Goal: Task Accomplishment & Management: Use online tool/utility

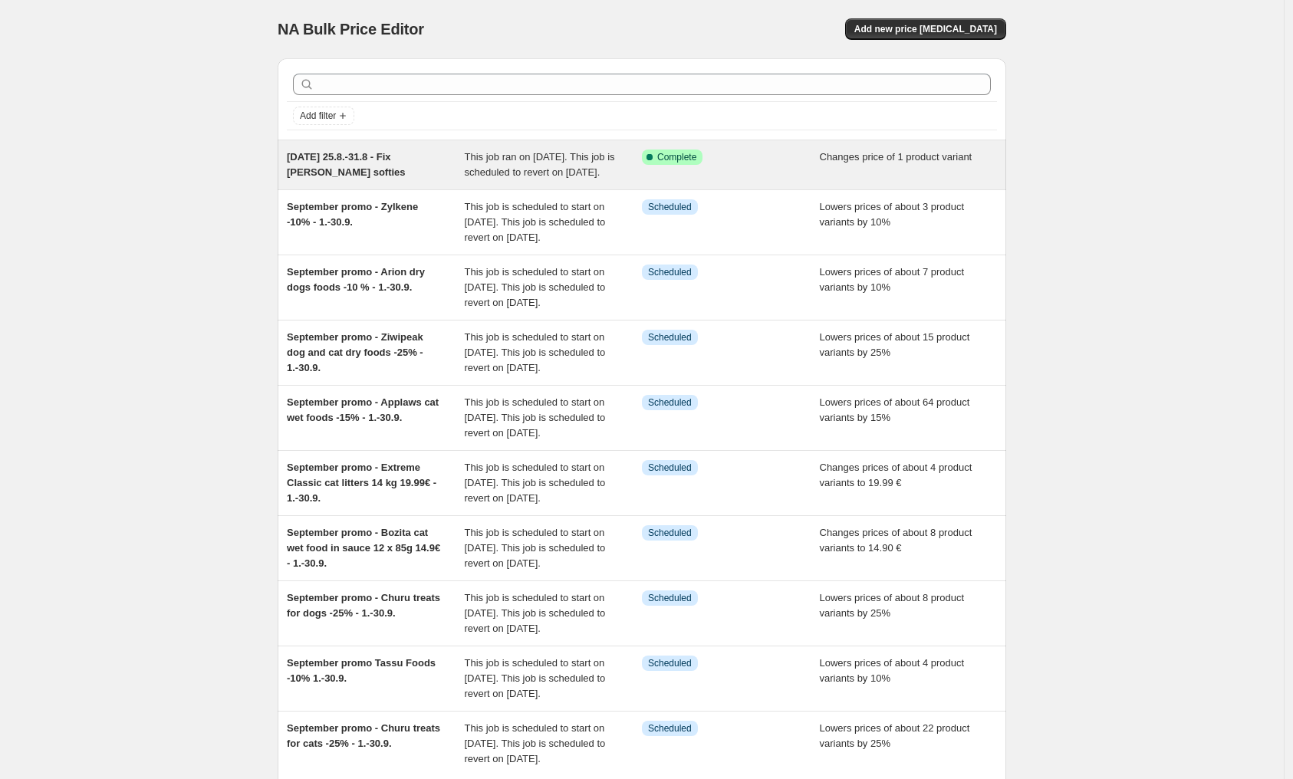
click at [401, 163] on span "[DATE] 25.8.-31.8 - Fix [PERSON_NAME] softies" at bounding box center [346, 164] width 119 height 27
click at [395, 176] on div "[DATE] 25.8.-31.8 - Fix [PERSON_NAME] softies" at bounding box center [376, 165] width 178 height 31
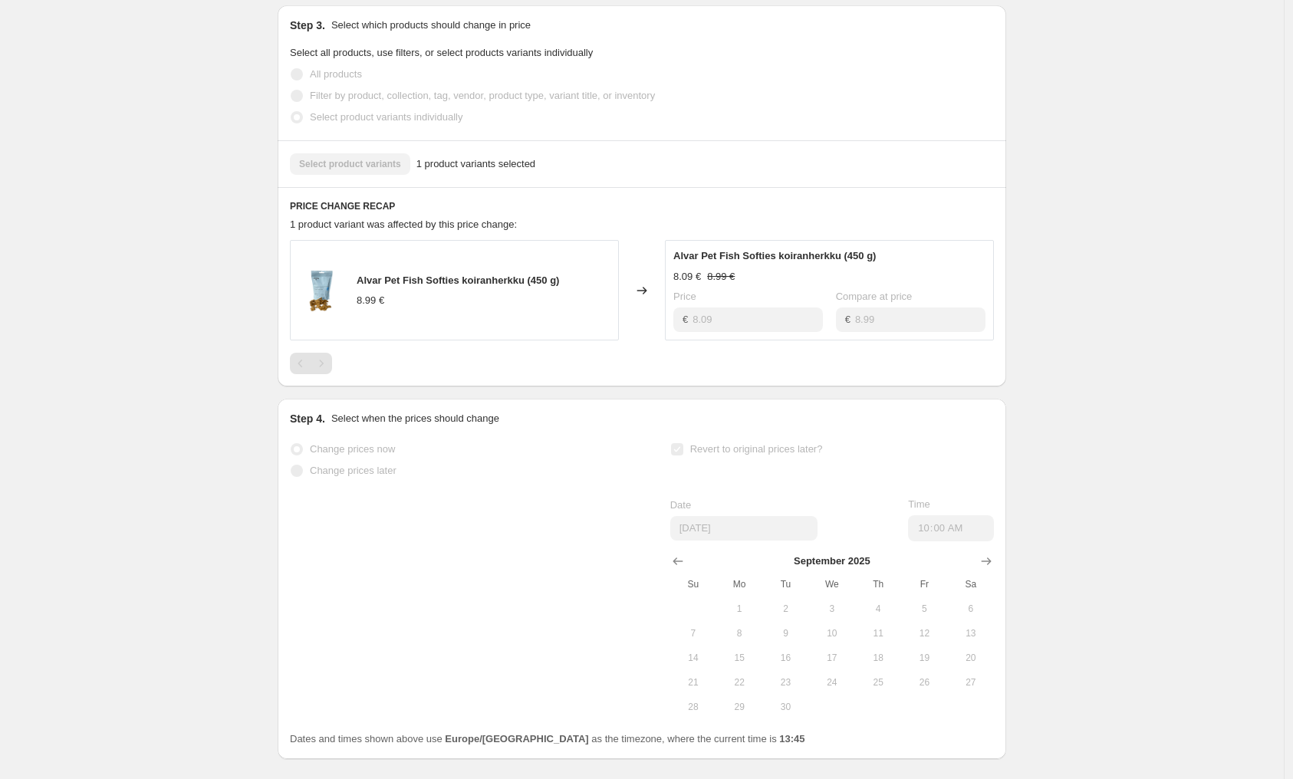
scroll to position [557, 0]
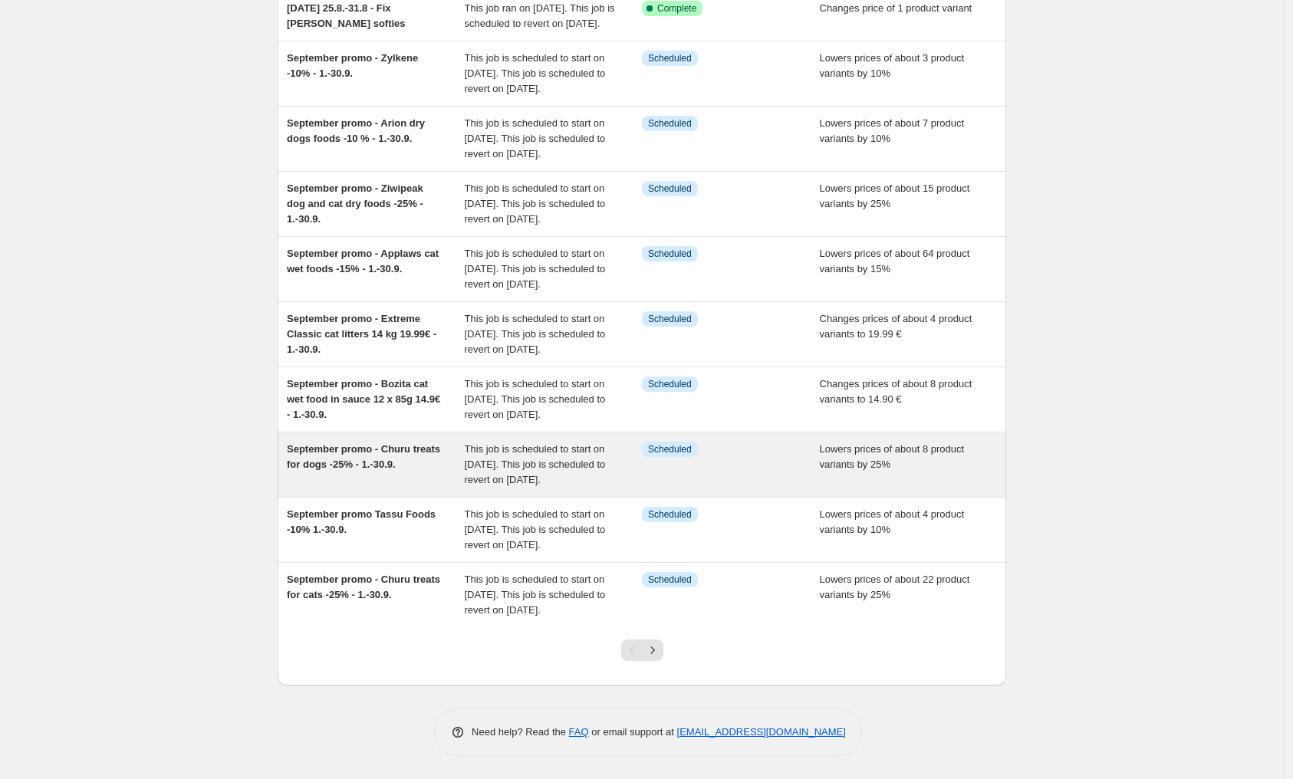
scroll to position [302, 0]
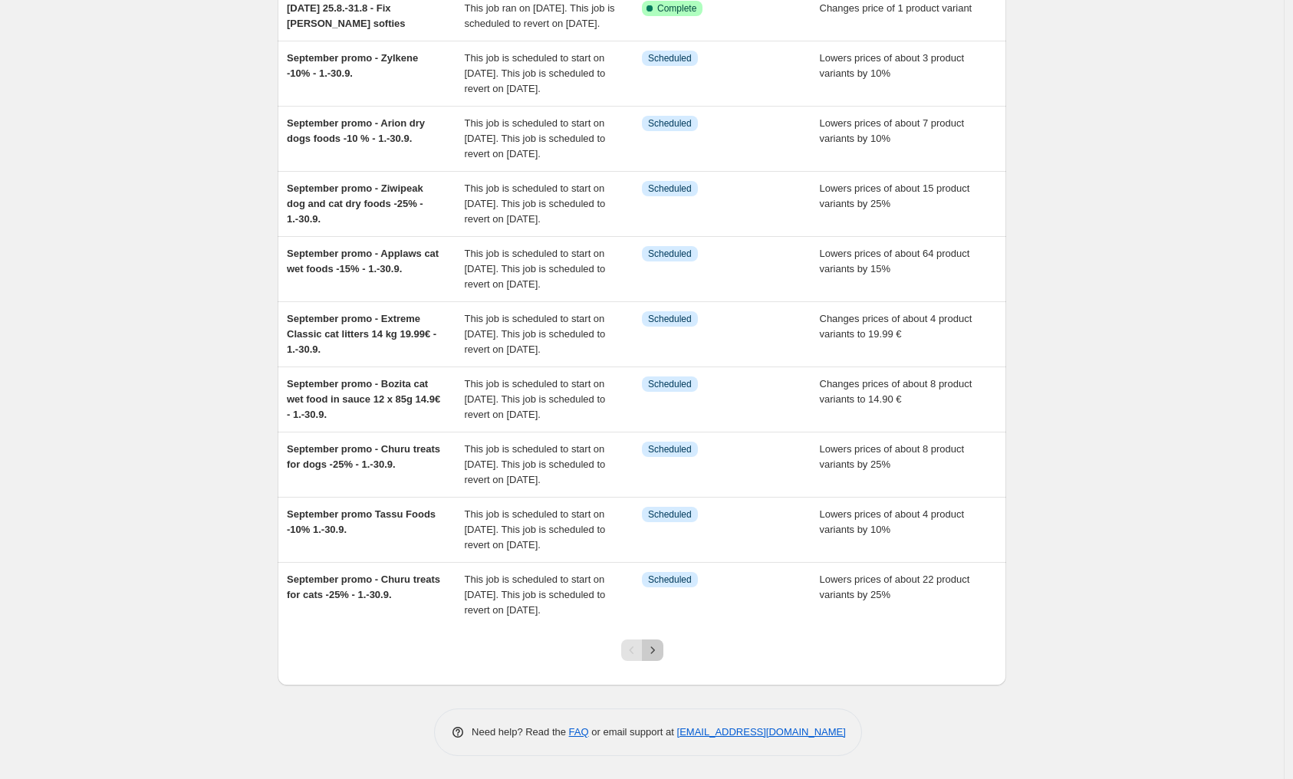
click at [657, 646] on icon "Next" at bounding box center [652, 650] width 15 height 15
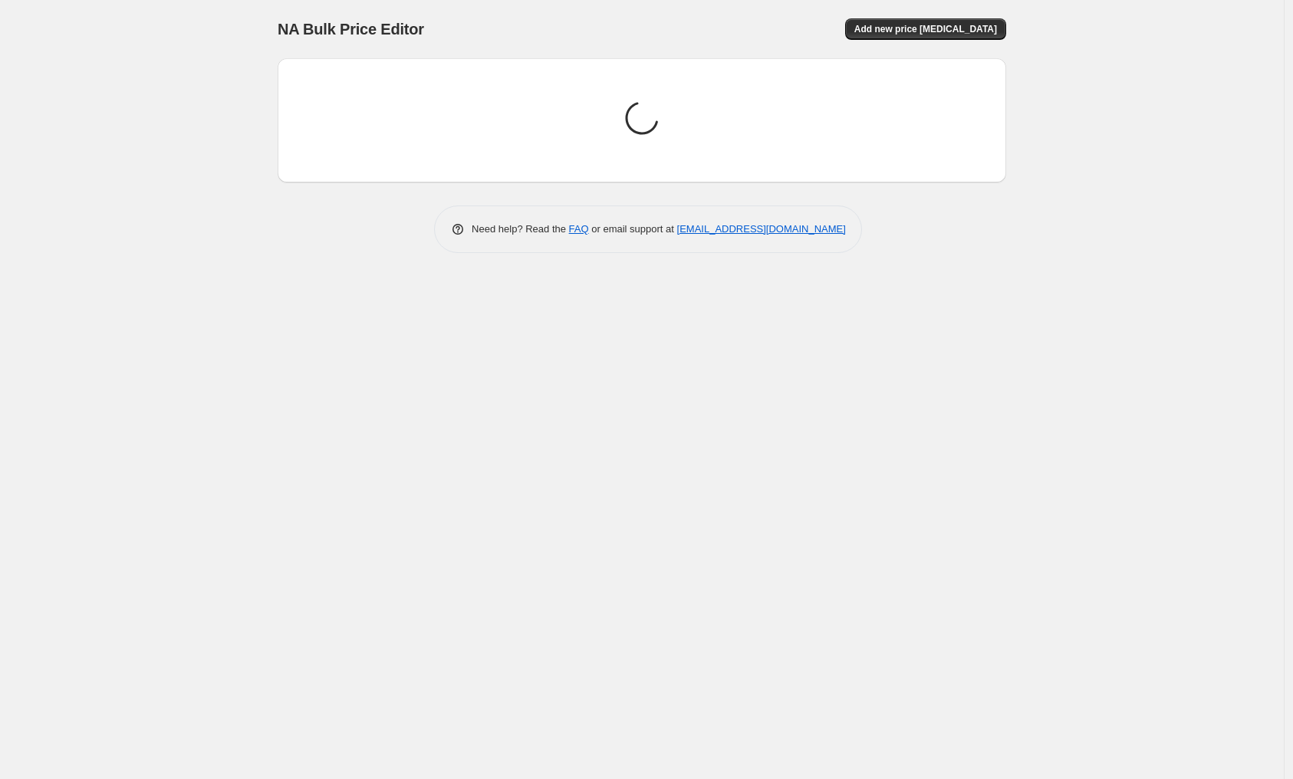
scroll to position [0, 0]
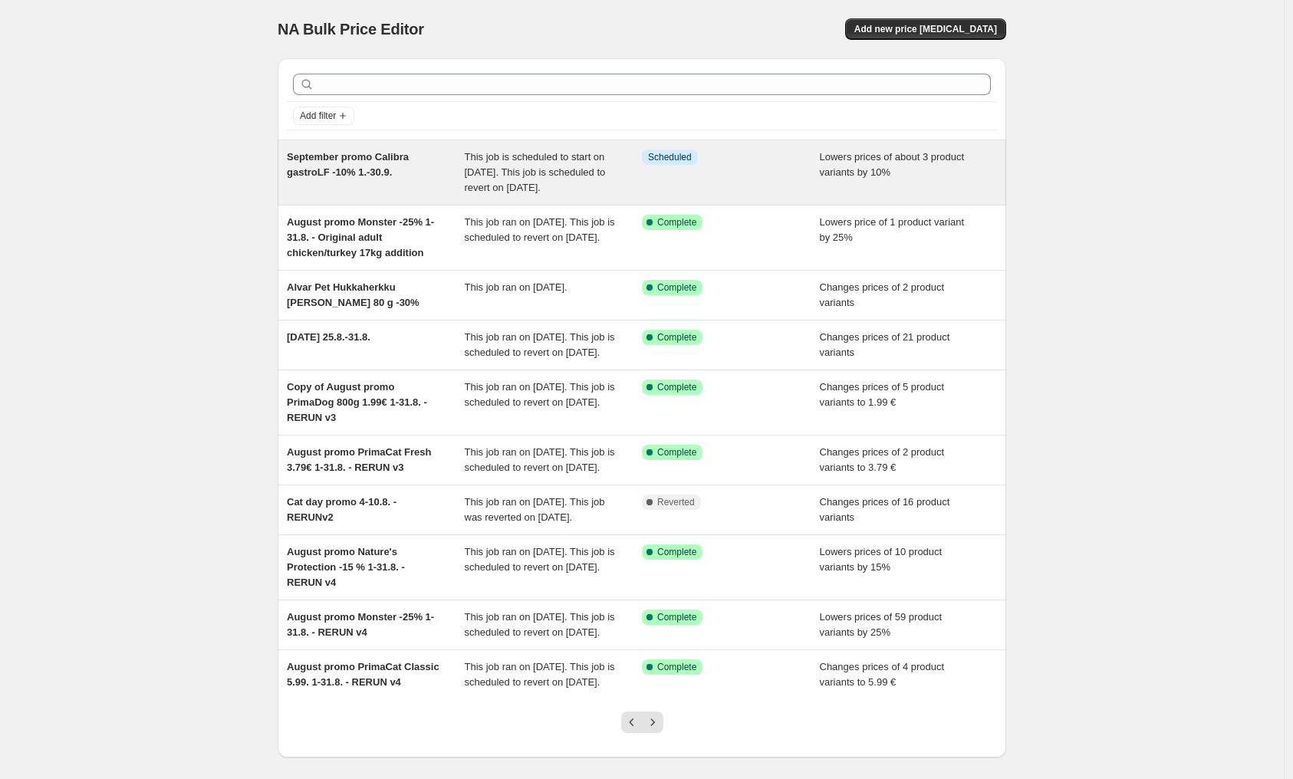
click at [400, 196] on div "September promo Calibra gastroLF -10% 1.-30.9." at bounding box center [376, 173] width 178 height 46
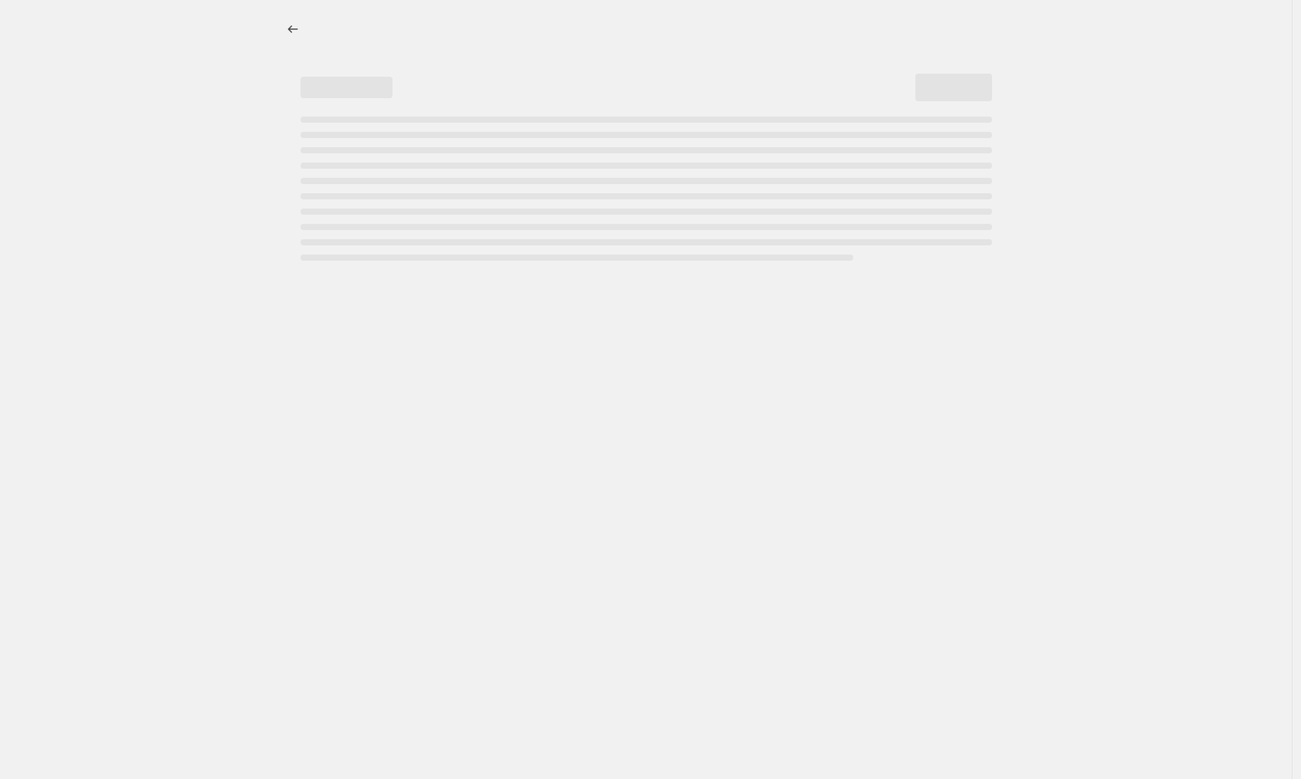
select select "percentage"
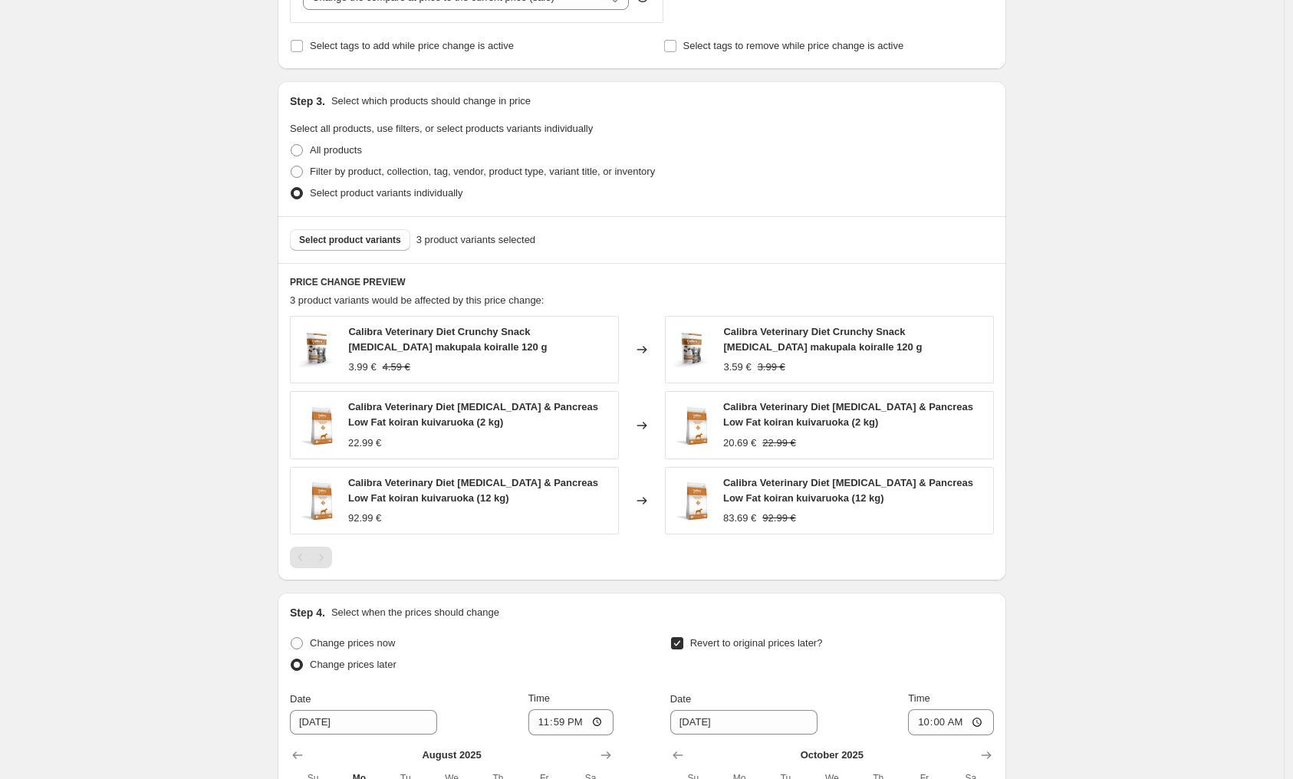
scroll to position [729, 0]
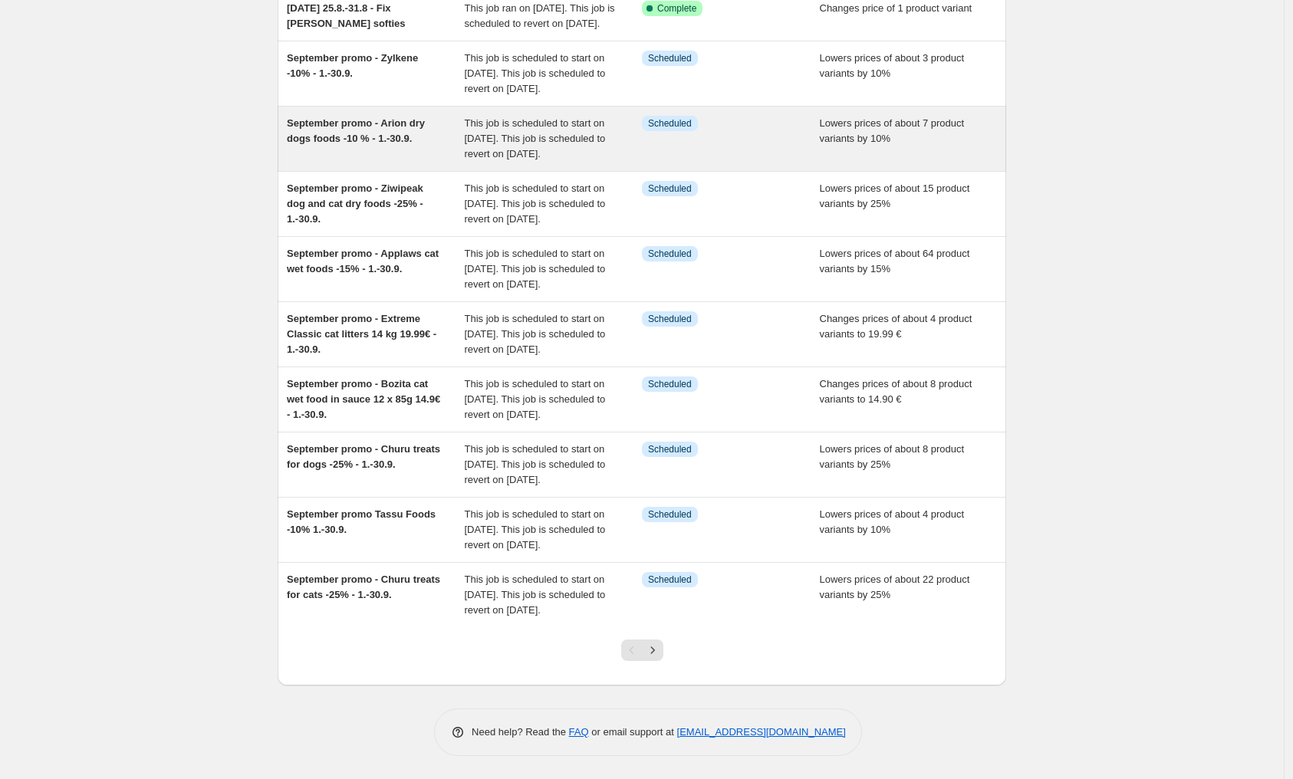
scroll to position [302, 0]
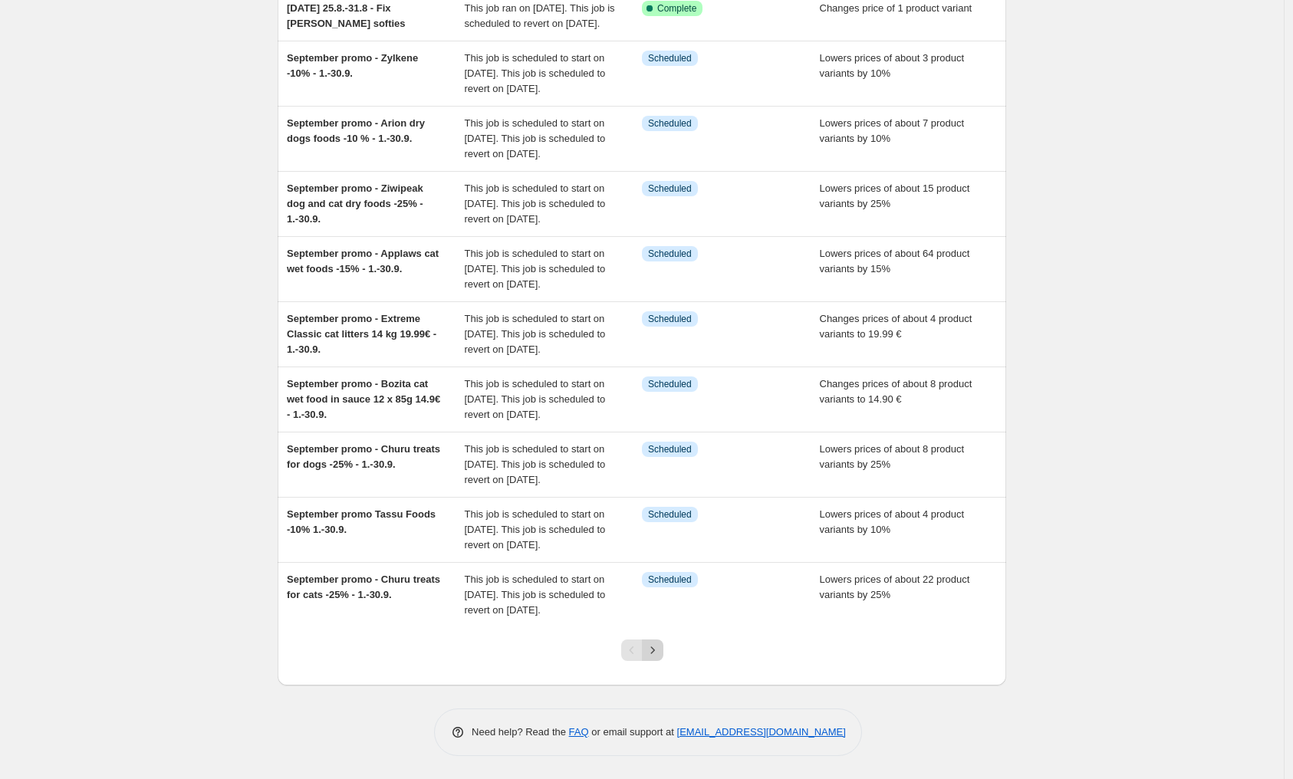
click at [660, 653] on icon "Next" at bounding box center [652, 650] width 15 height 15
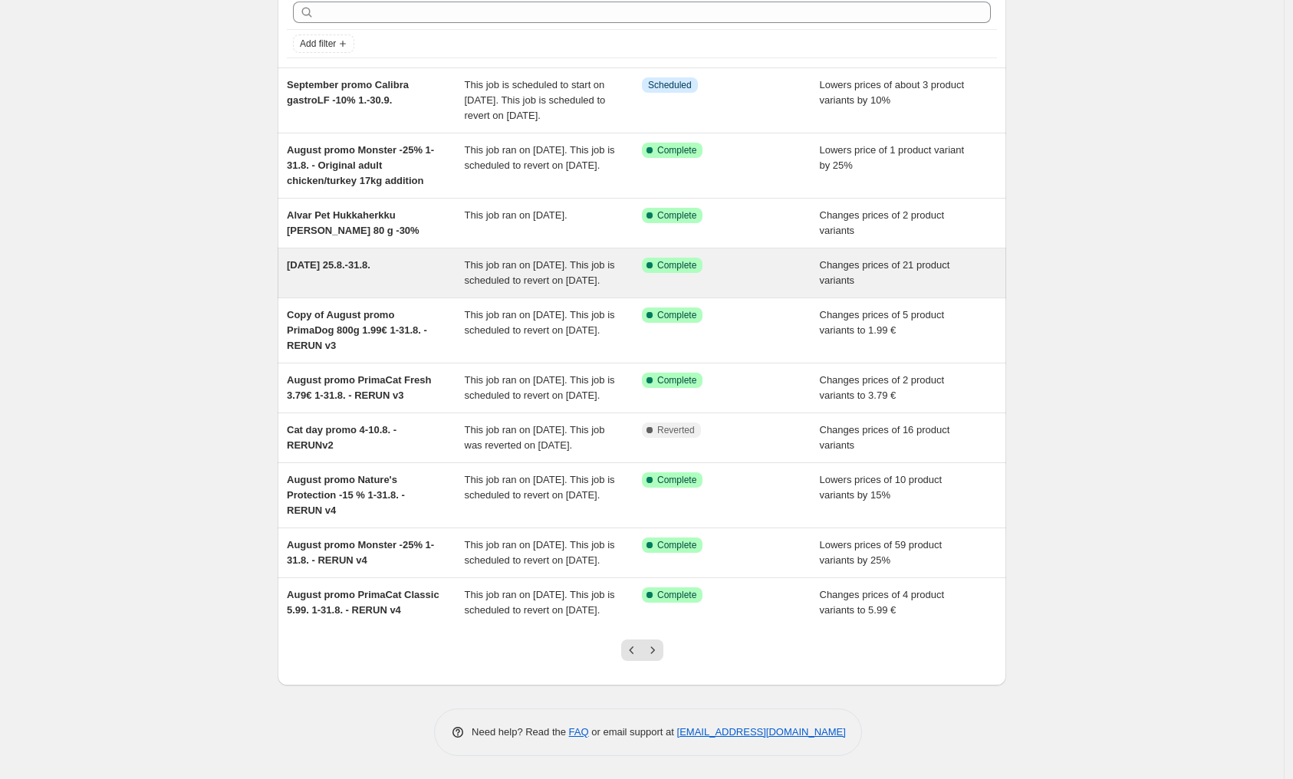
scroll to position [138, 0]
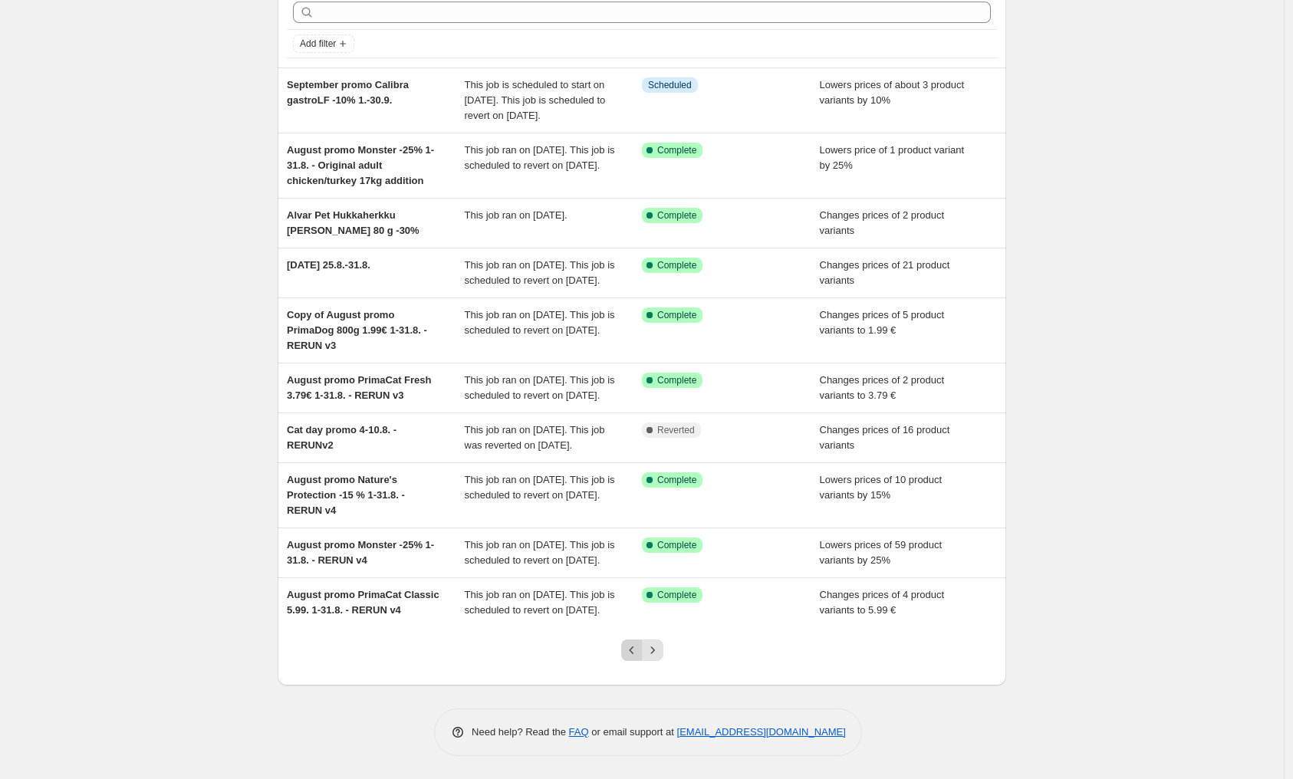
click at [626, 661] on button "Previous" at bounding box center [631, 650] width 21 height 21
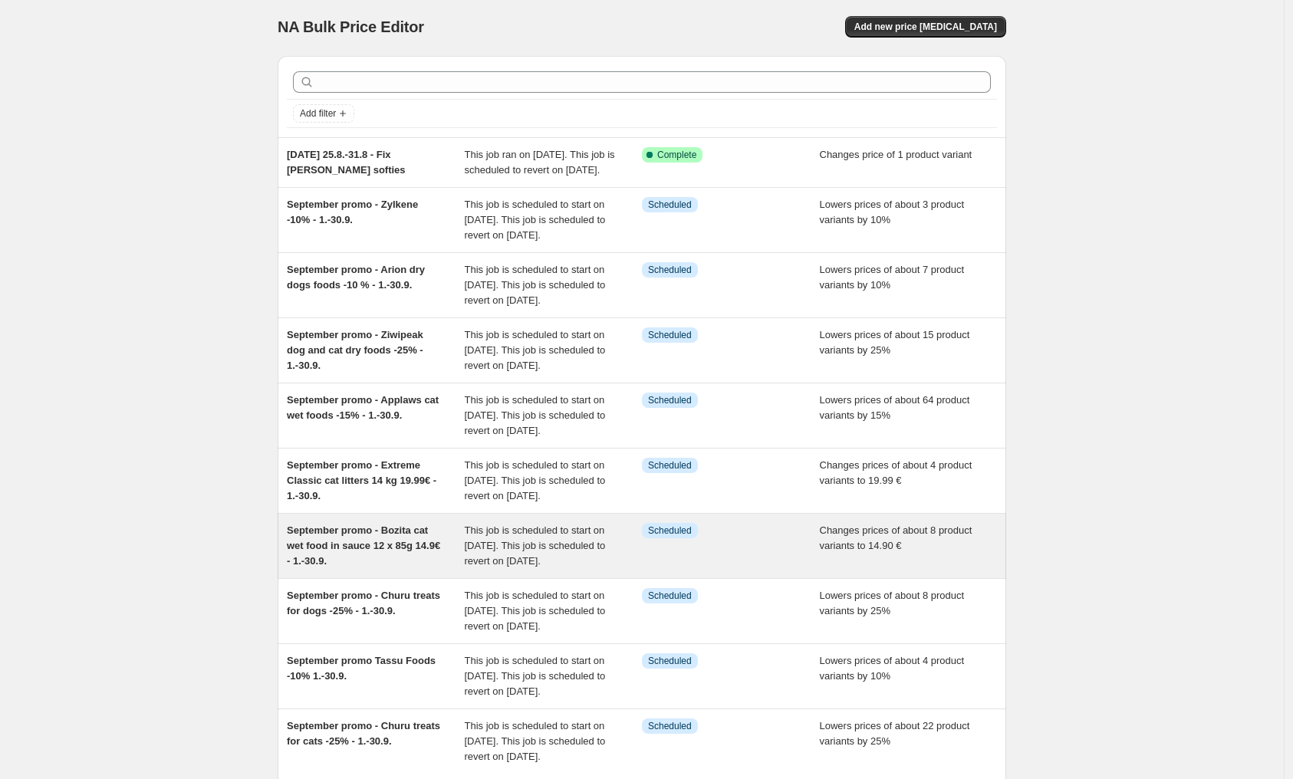
scroll to position [0, 0]
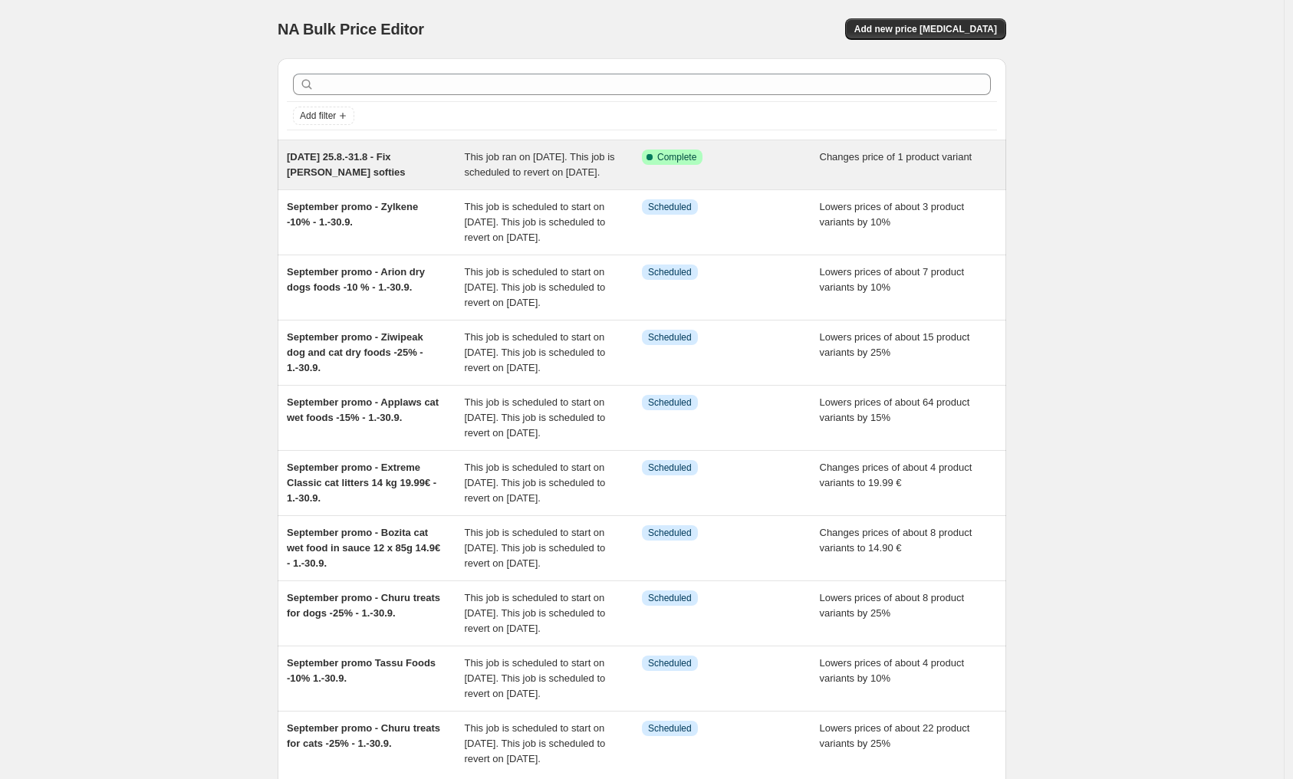
click at [406, 159] on span "[DATE] 25.8.-31.8 - Fix [PERSON_NAME] softies" at bounding box center [346, 164] width 119 height 27
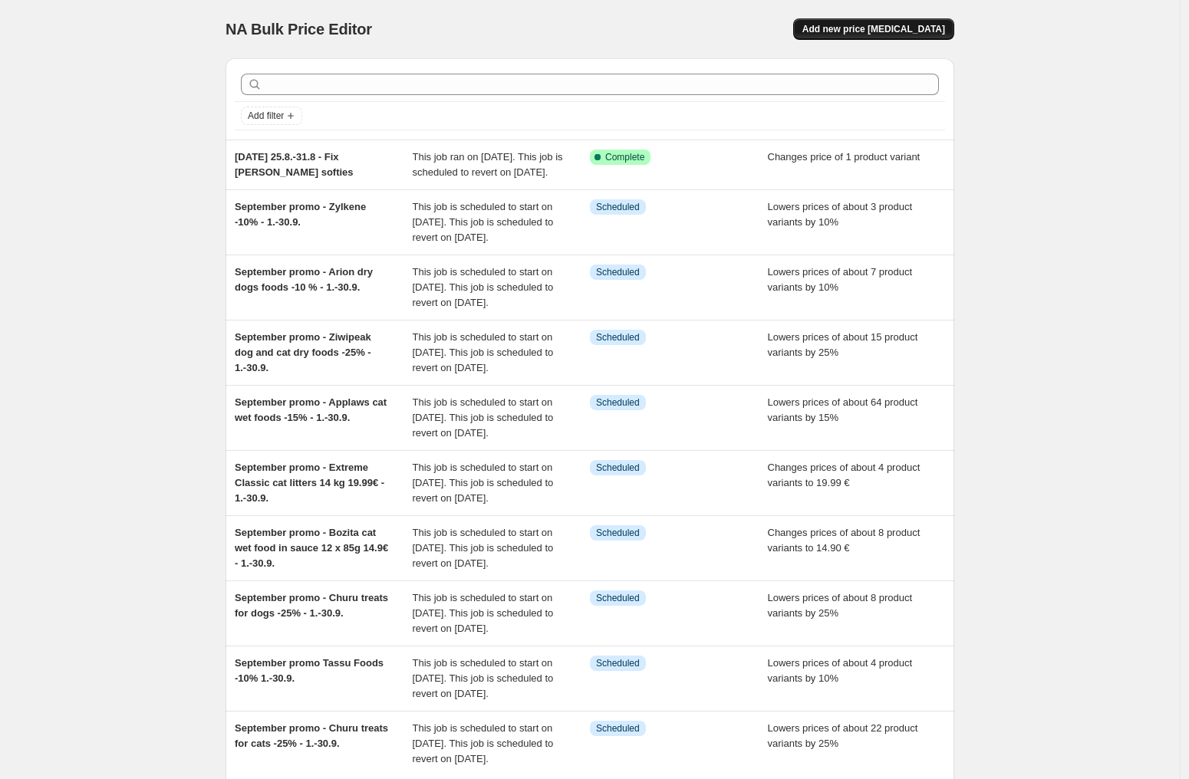
click at [935, 32] on span "Add new price [MEDICAL_DATA]" at bounding box center [873, 29] width 143 height 12
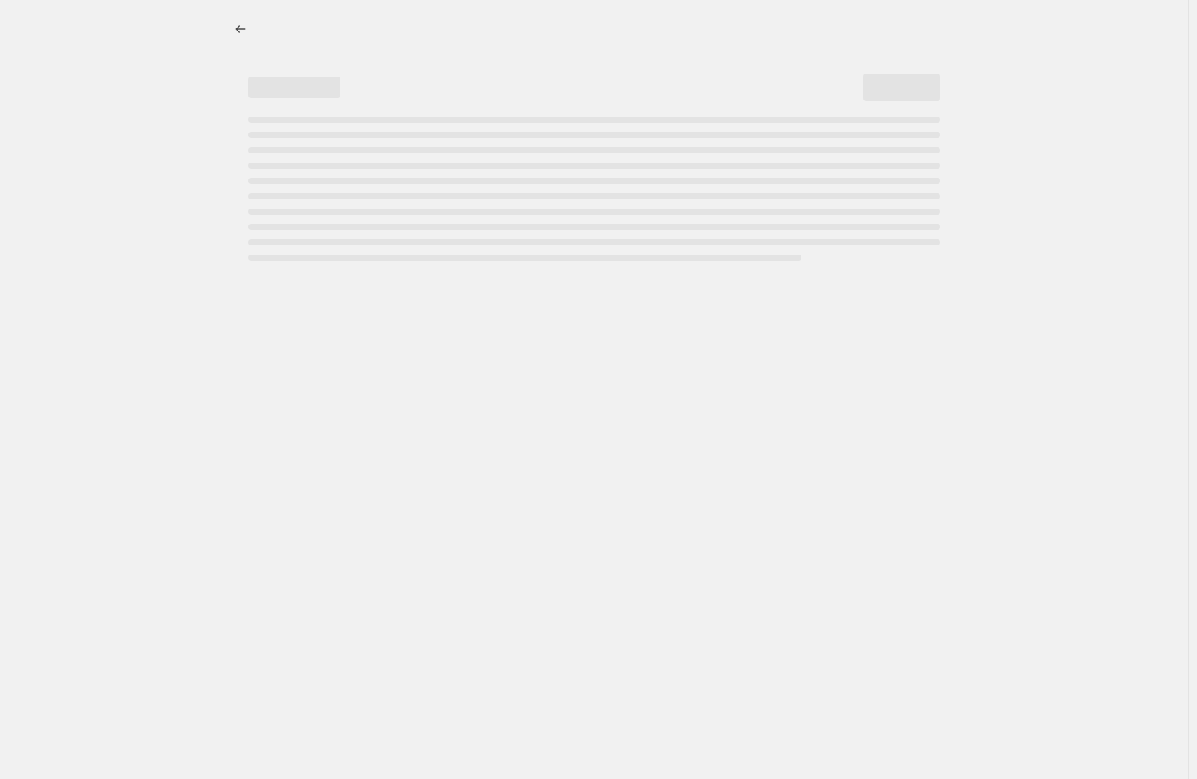
select select "percentage"
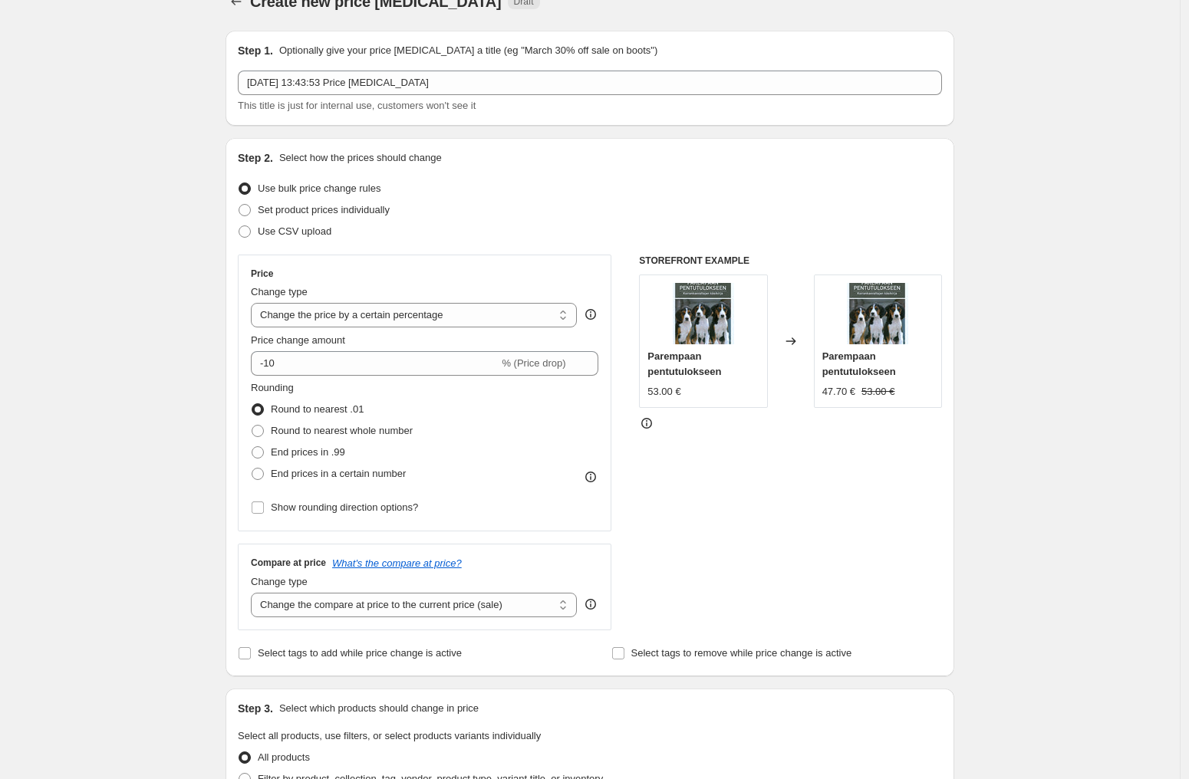
scroll to position [105, 0]
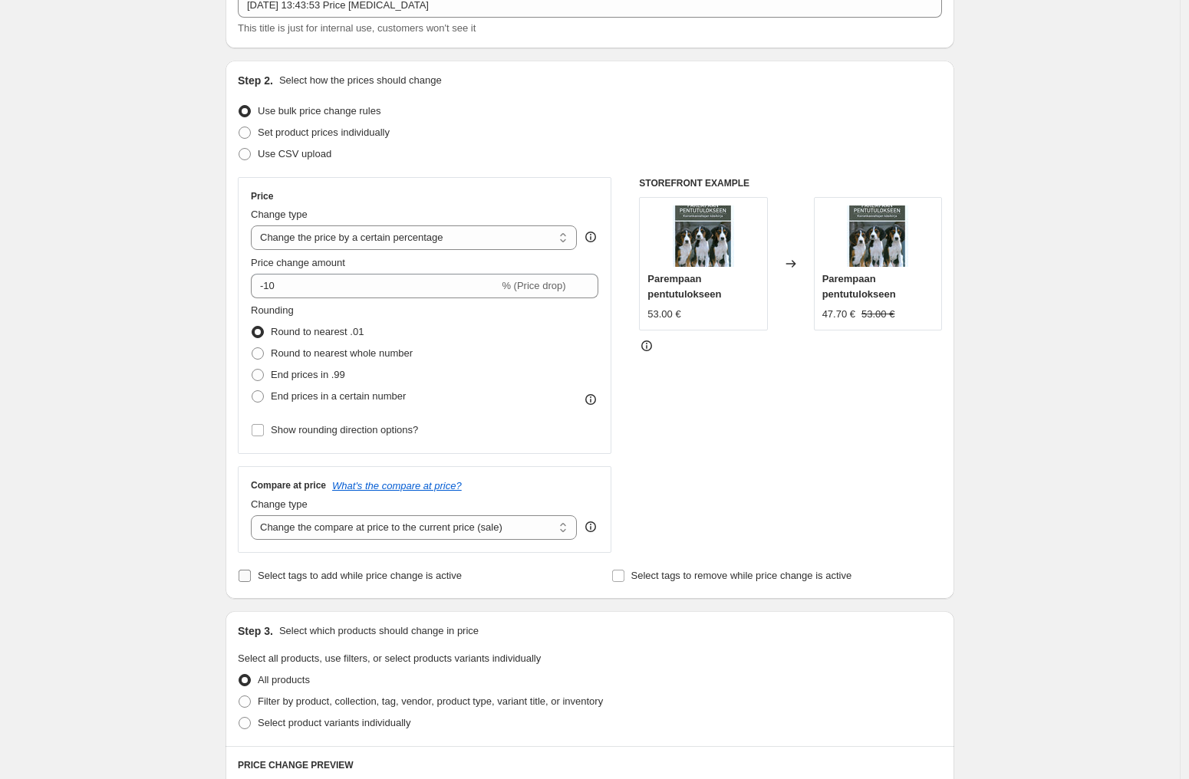
click at [315, 571] on span "Select tags to add while price change is active" at bounding box center [360, 576] width 204 height 12
click at [251, 571] on input "Select tags to add while price change is active" at bounding box center [244, 576] width 12 height 12
checkbox input "true"
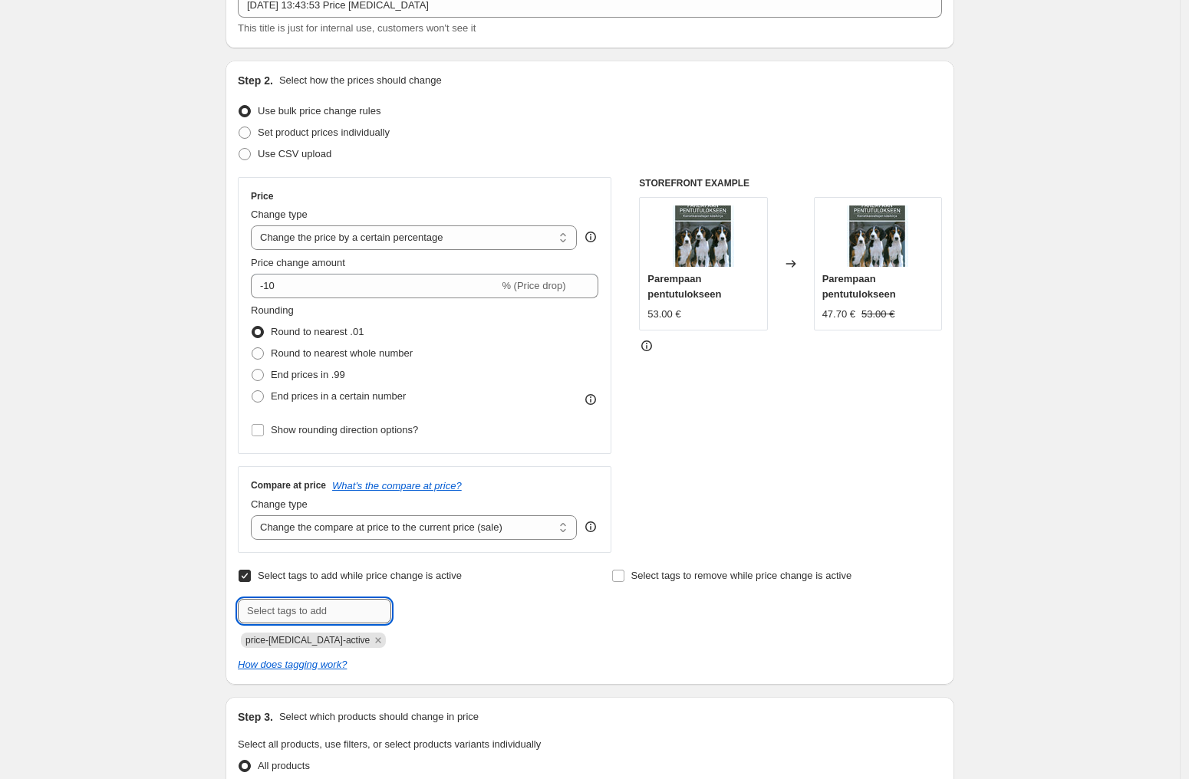
click at [320, 608] on input "text" at bounding box center [314, 611] width 153 height 25
type input "säästä"
click at [371, 641] on icon "Remove price-change-job-active" at bounding box center [378, 640] width 14 height 14
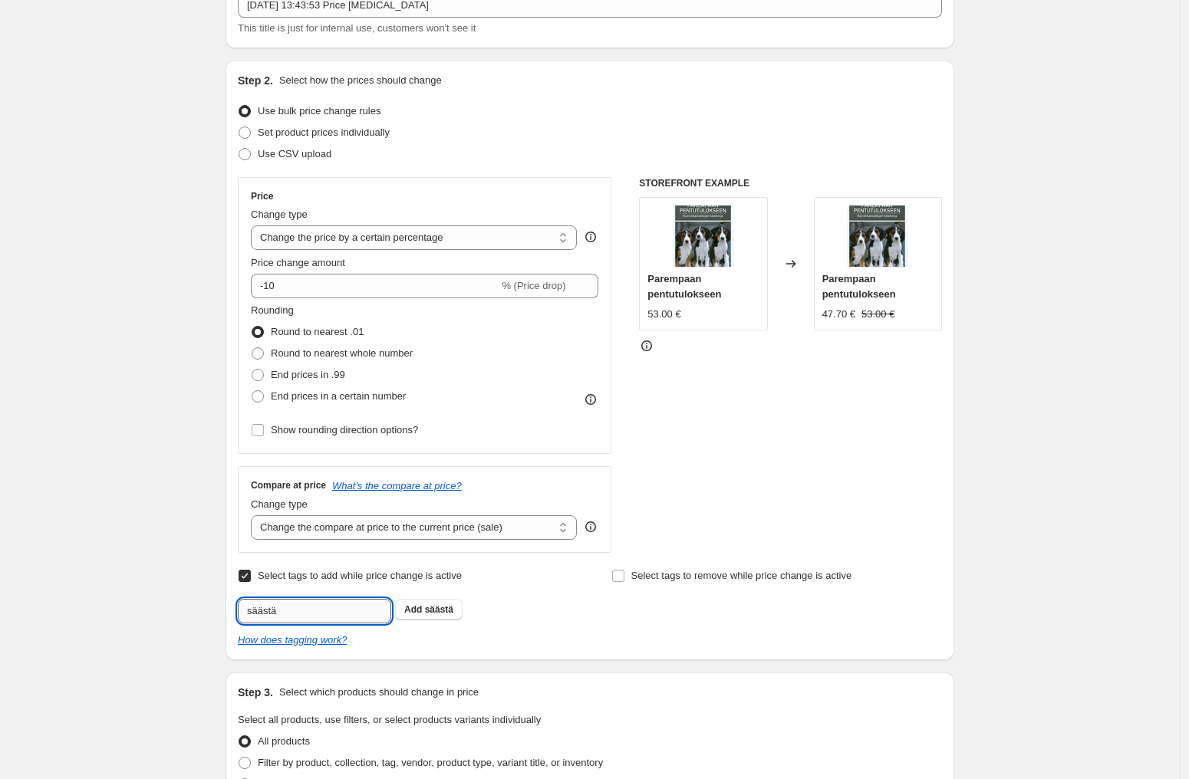
click at [301, 610] on input "säästä" at bounding box center [314, 611] width 153 height 25
click at [340, 640] on icon "How does tagging work?" at bounding box center [292, 640] width 109 height 12
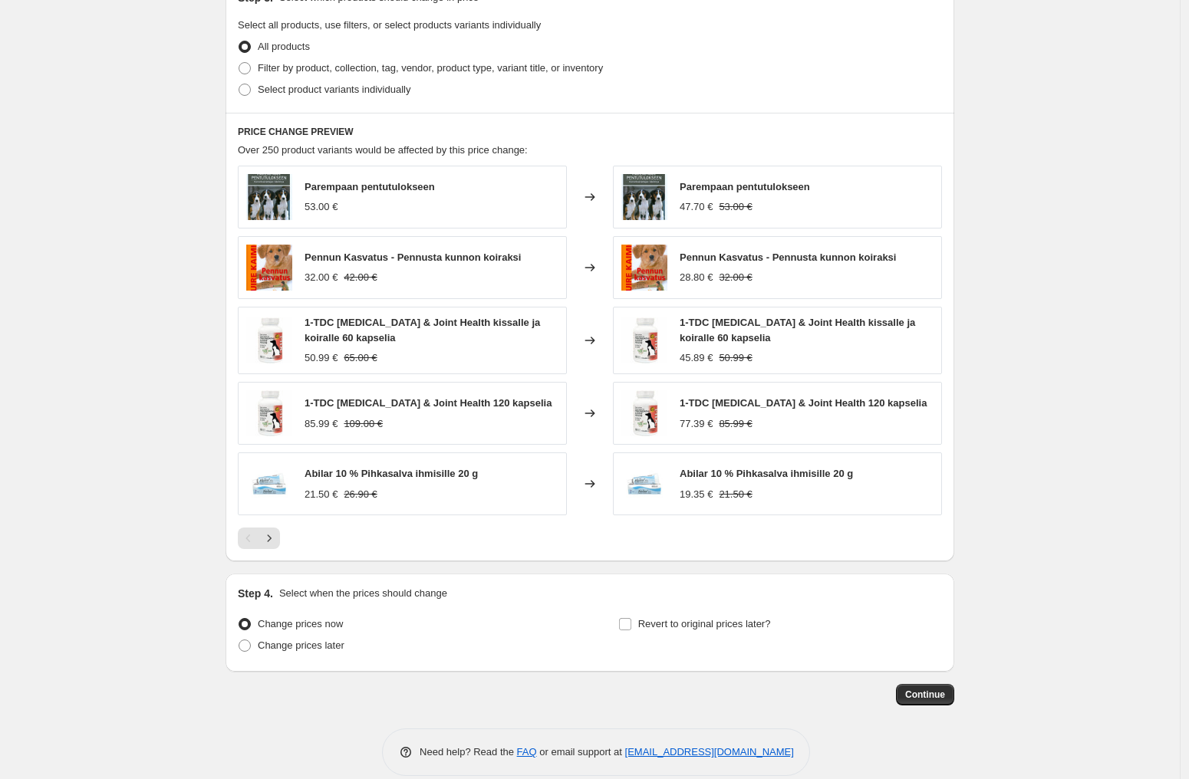
scroll to position [438, 0]
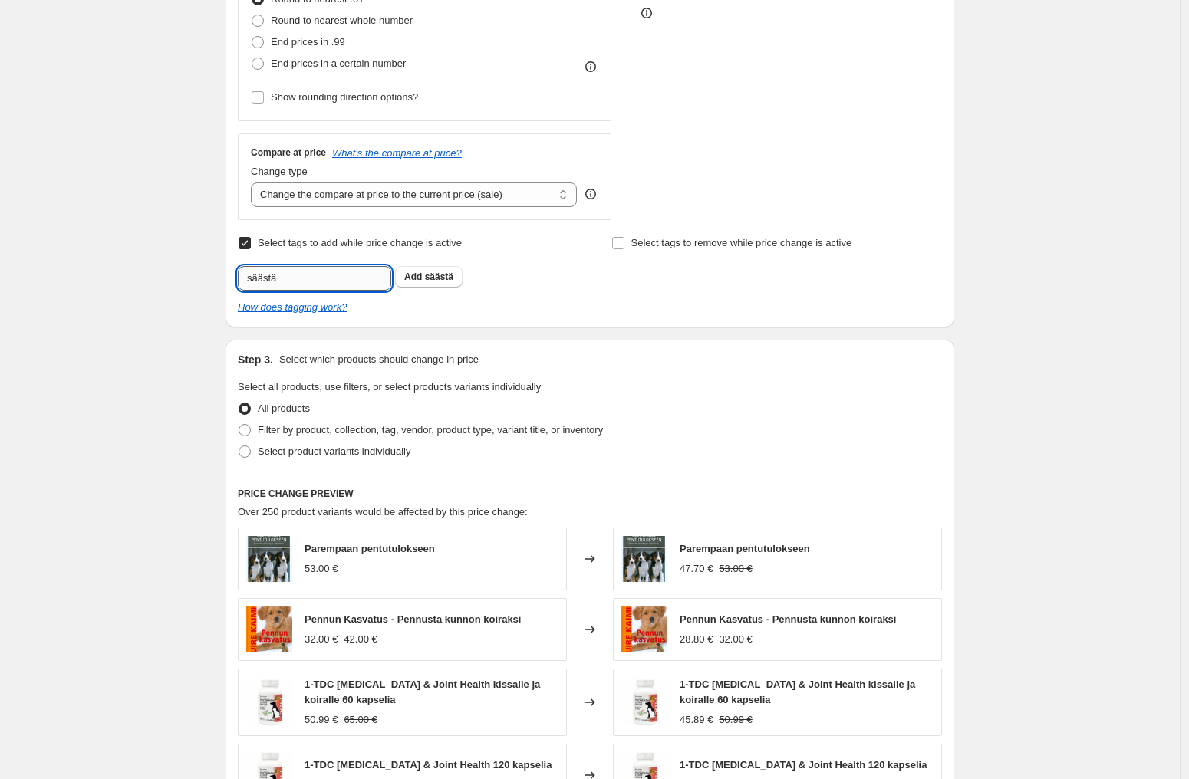
click at [324, 284] on input "säästä" at bounding box center [314, 278] width 153 height 25
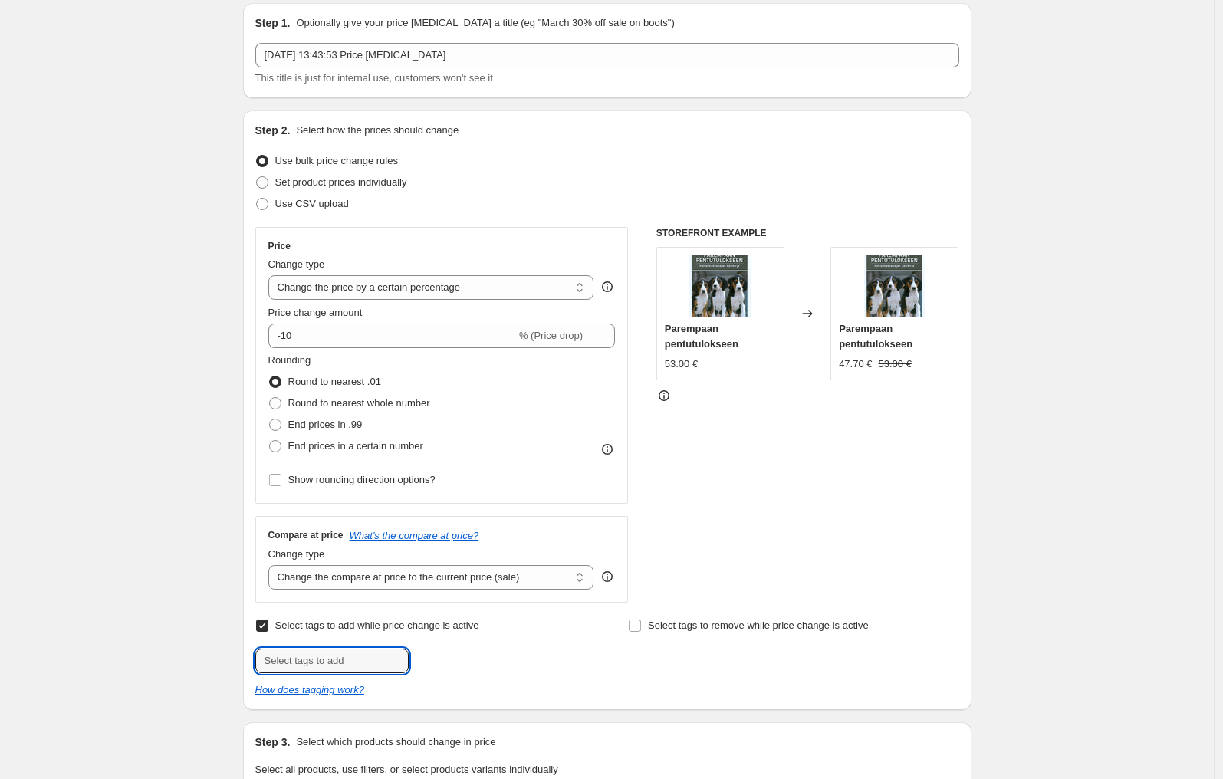
scroll to position [0, 0]
